Goal: Task Accomplishment & Management: Use online tool/utility

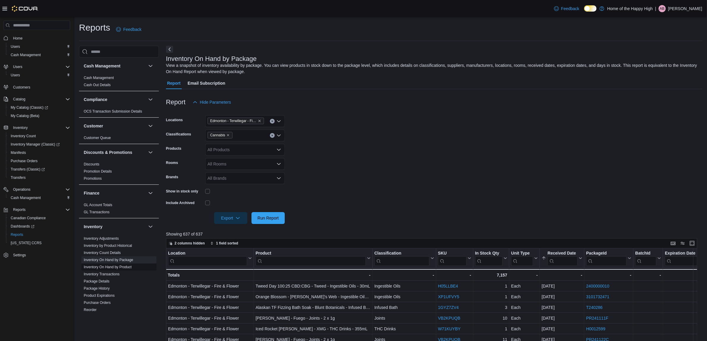
click at [120, 265] on link "Inventory On Hand by Product" at bounding box center [108, 267] width 48 height 4
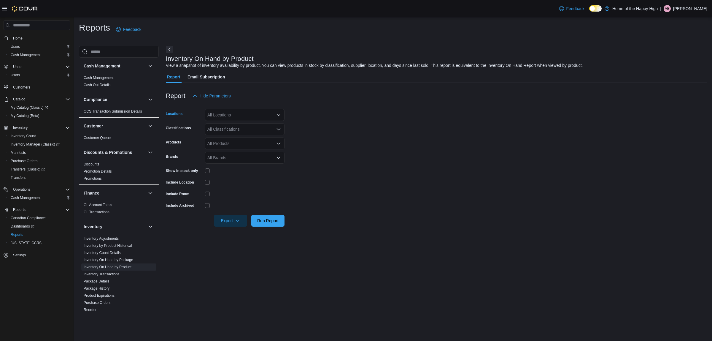
click at [223, 113] on div "All Locations" at bounding box center [245, 115] width 80 height 12
type input "****"
click at [236, 126] on span "Edmonton - Terwillegar - Fire & Flower" at bounding box center [265, 125] width 71 height 6
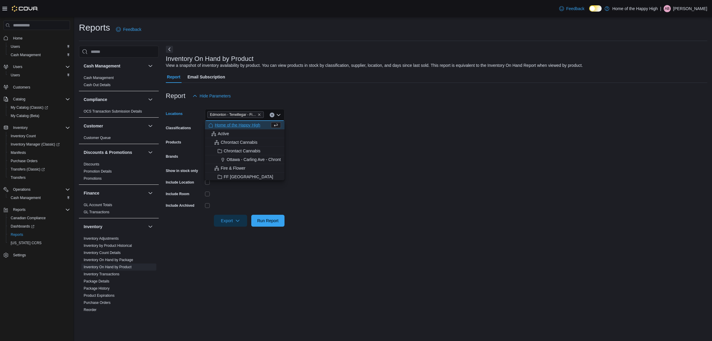
click at [320, 129] on form "Locations [GEOGRAPHIC_DATA] - [GEOGRAPHIC_DATA] - Fire & Flower Combo box. Sele…" at bounding box center [437, 164] width 542 height 125
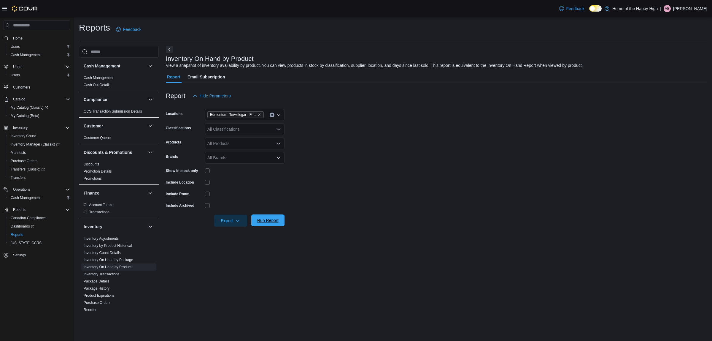
click at [267, 217] on span "Run Report" at bounding box center [268, 220] width 26 height 12
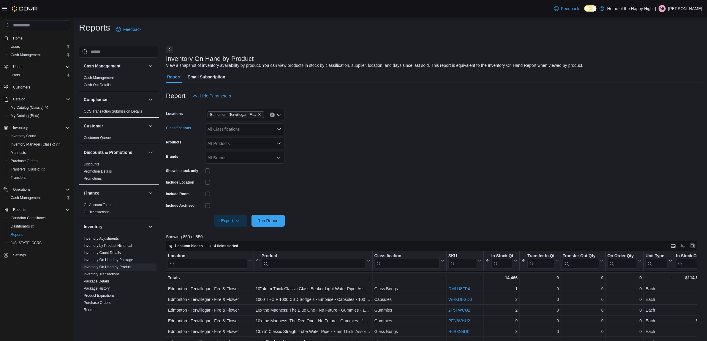
click at [253, 133] on div "All Classifications" at bounding box center [245, 129] width 80 height 12
click at [238, 145] on div "Cannabis" at bounding box center [245, 148] width 72 height 6
click at [368, 118] on form "Locations [GEOGRAPHIC_DATA] - [GEOGRAPHIC_DATA] - Fire & Flower Classifications…" at bounding box center [434, 164] width 536 height 125
drag, startPoint x: 268, startPoint y: 220, endPoint x: 263, endPoint y: 208, distance: 13.6
click at [266, 220] on span "Run Report" at bounding box center [267, 221] width 21 height 6
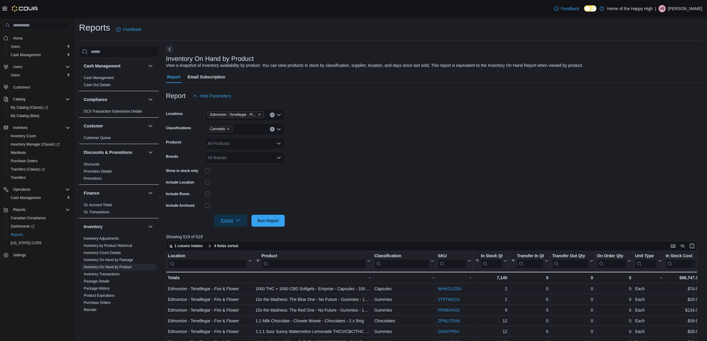
click at [231, 220] on span "Export" at bounding box center [231, 220] width 26 height 12
click at [242, 230] on span "Export to Excel" at bounding box center [231, 232] width 27 height 5
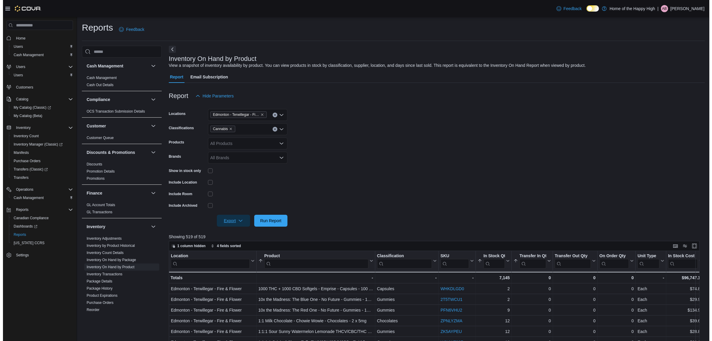
scroll to position [111, 0]
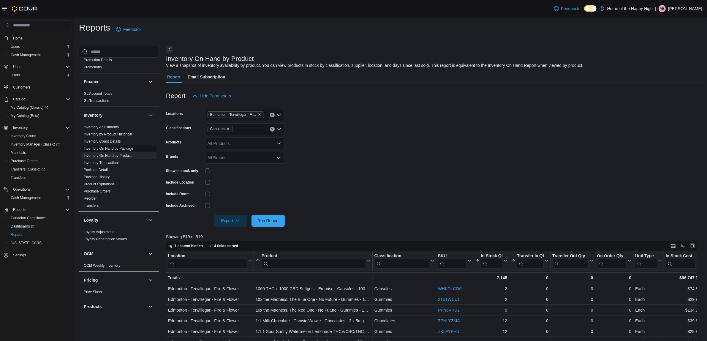
click at [112, 147] on link "Inventory On Hand by Package" at bounding box center [109, 148] width 50 height 4
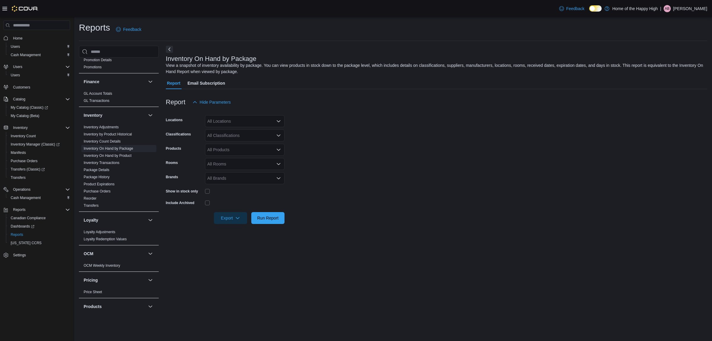
click at [214, 119] on div "All Locations" at bounding box center [245, 121] width 80 height 12
click at [381, 150] on form "Locations All Locations Classifications All Classifications Products All Produc…" at bounding box center [437, 166] width 542 height 116
click at [261, 128] on form "Locations All Locations Classifications All Classifications Products All Produc…" at bounding box center [437, 166] width 542 height 116
drag, startPoint x: 257, startPoint y: 115, endPoint x: 254, endPoint y: 118, distance: 4.0
click at [255, 116] on div "All Locations" at bounding box center [245, 121] width 80 height 12
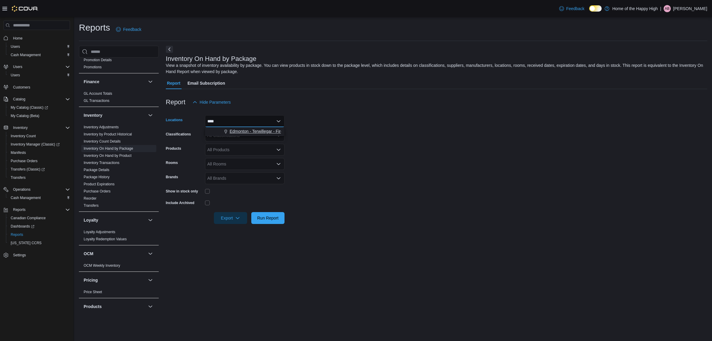
type input "****"
click at [252, 134] on span "Edmonton - Terwillegar - Fire & Flower" at bounding box center [265, 131] width 71 height 6
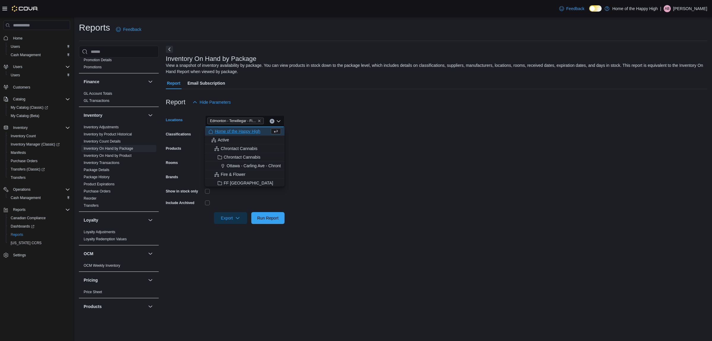
click at [398, 130] on form "Locations [GEOGRAPHIC_DATA] - [GEOGRAPHIC_DATA] - Fire & Flower Combo box. Sele…" at bounding box center [437, 166] width 542 height 116
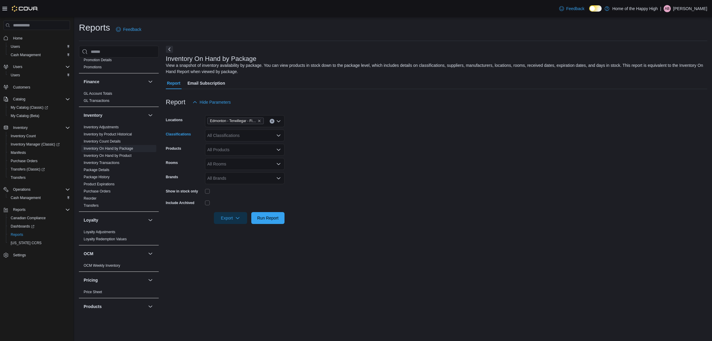
click at [248, 138] on div "All Classifications" at bounding box center [245, 135] width 80 height 12
click at [351, 142] on form "Locations [GEOGRAPHIC_DATA] - [GEOGRAPHIC_DATA] - Fire & Flower Classifications…" at bounding box center [437, 166] width 542 height 116
click at [389, 187] on form "Locations [GEOGRAPHIC_DATA] - [GEOGRAPHIC_DATA] - Fire & Flower Classifications…" at bounding box center [437, 166] width 542 height 116
